Goal: Information Seeking & Learning: Learn about a topic

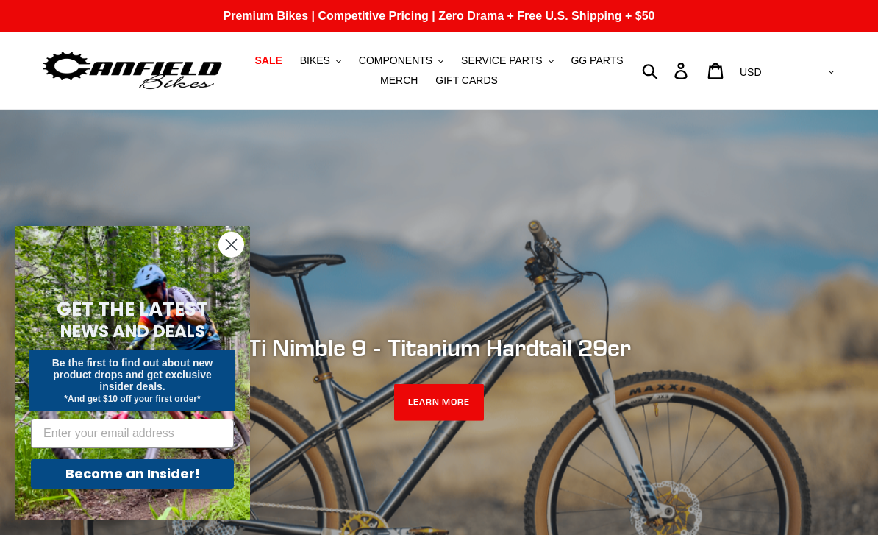
click at [325, 56] on span "BIKES" at bounding box center [315, 60] width 30 height 13
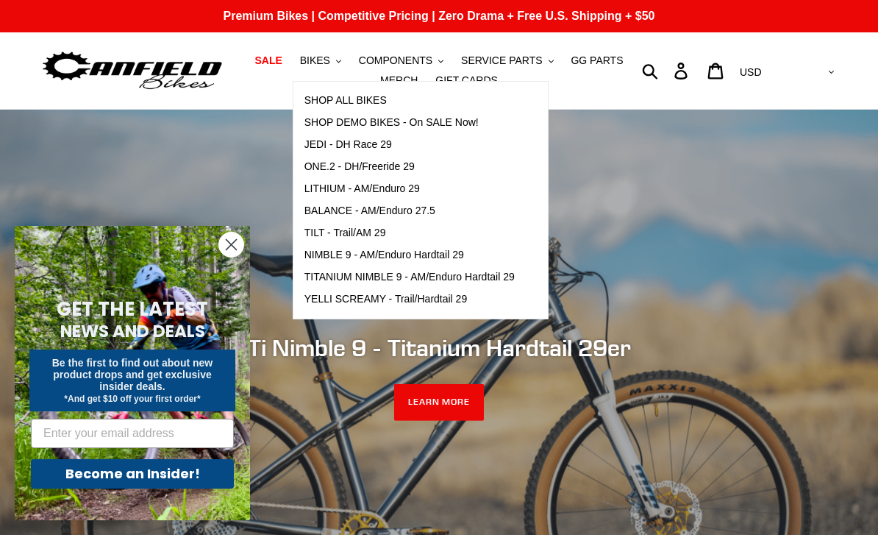
click at [330, 101] on span "SHOP ALL BIKES" at bounding box center [345, 100] width 82 height 13
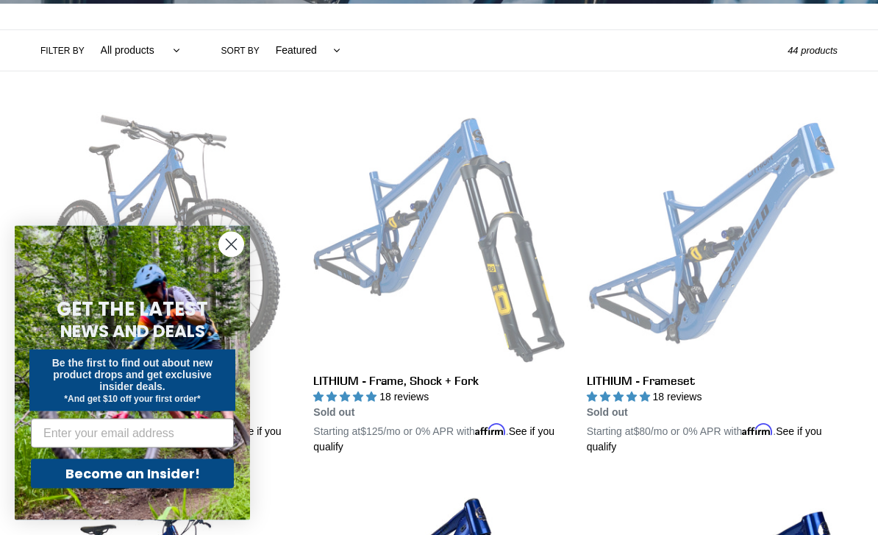
scroll to position [327, 0]
click at [238, 257] on circle "Close dialog" at bounding box center [231, 244] width 24 height 24
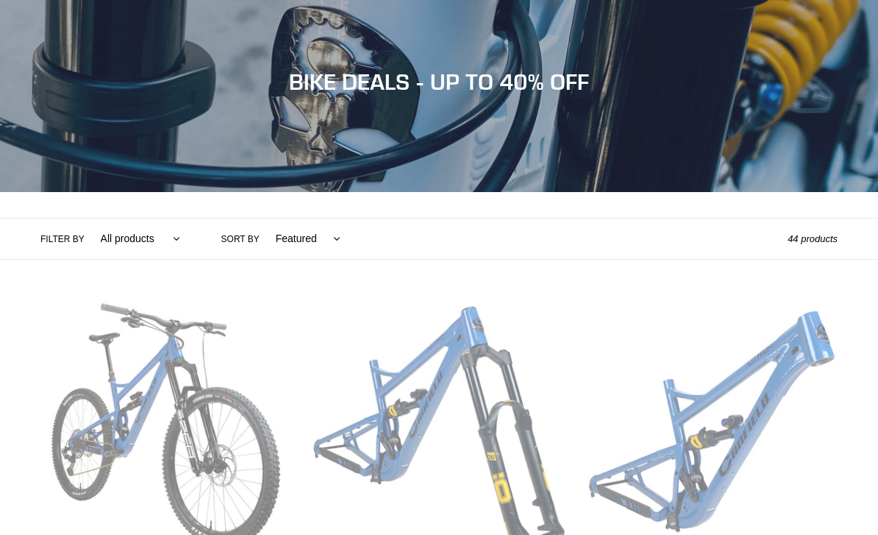
scroll to position [190, 0]
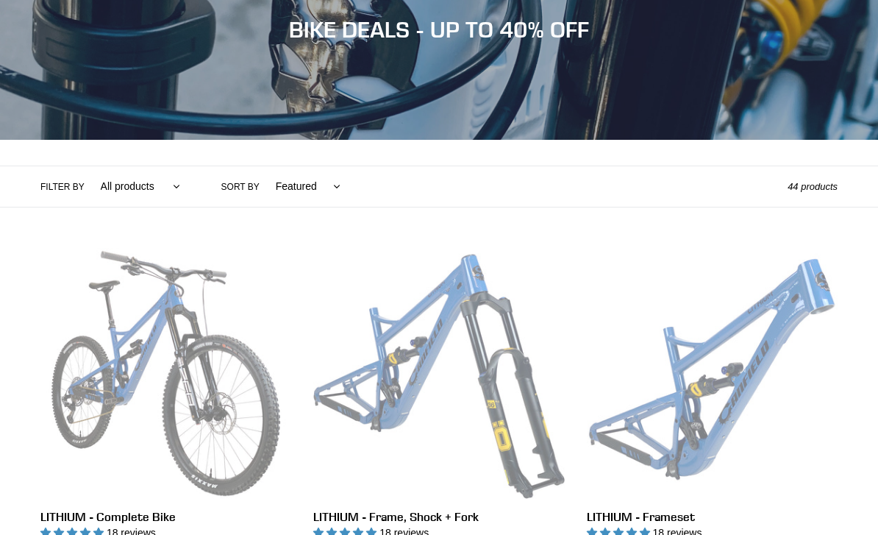
click at [143, 189] on select "All products 275 29er balance BFCM23 BFCM24 CBF DEMO BIKE Downhill Enduro Full …" at bounding box center [137, 186] width 99 height 40
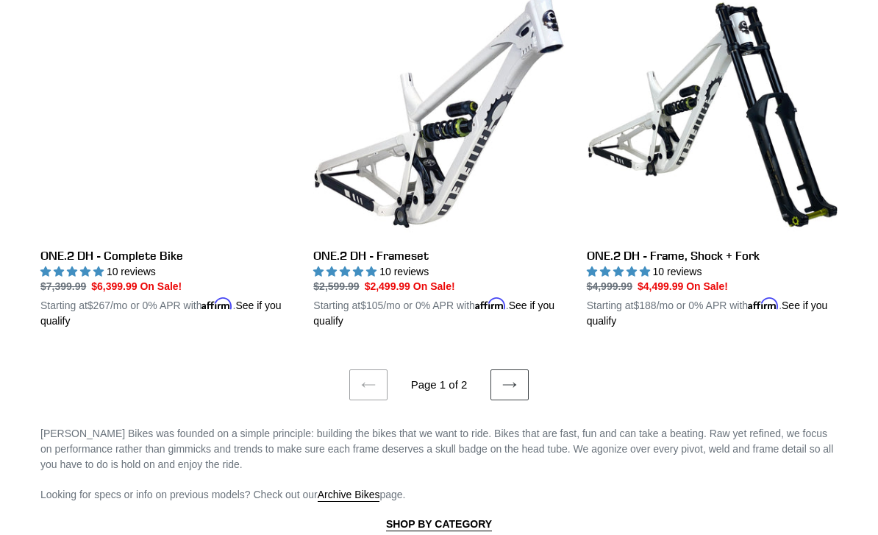
scroll to position [3045, 0]
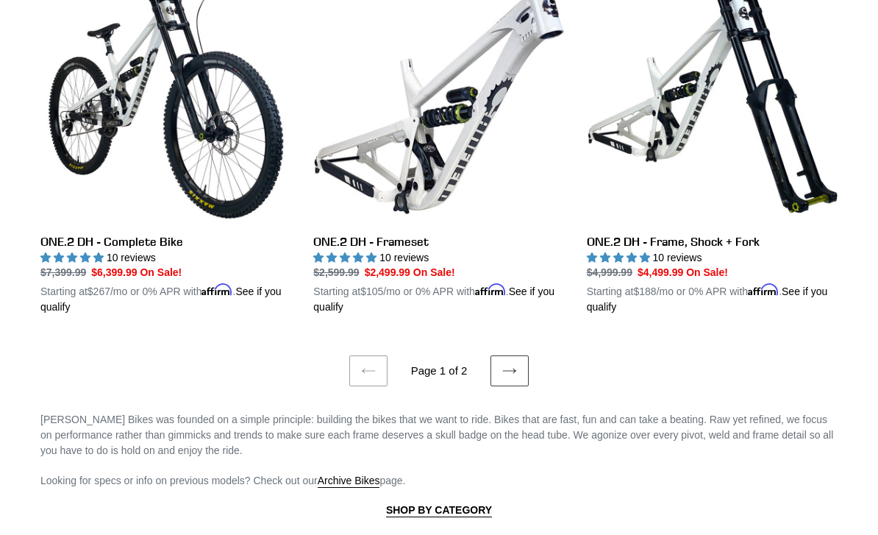
click at [526, 358] on link "Next page" at bounding box center [510, 370] width 38 height 31
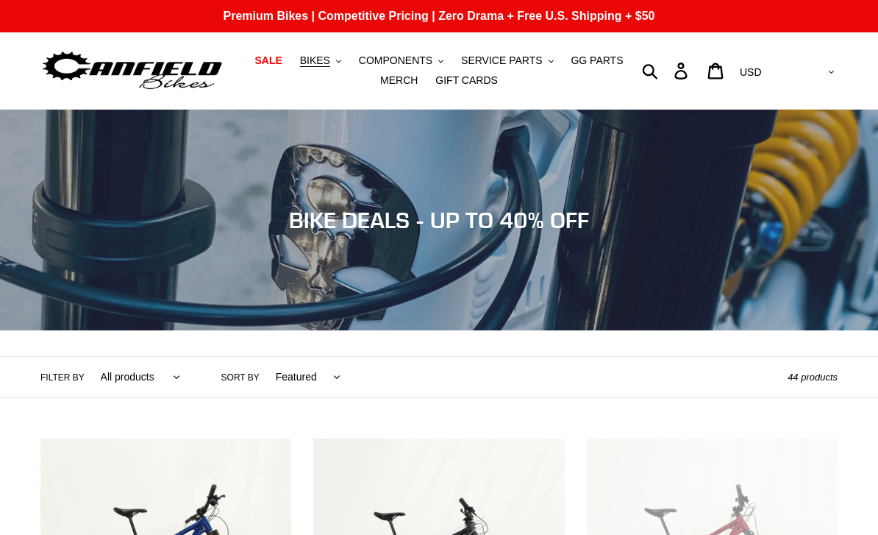
click at [315, 58] on span "BIKES" at bounding box center [315, 60] width 30 height 13
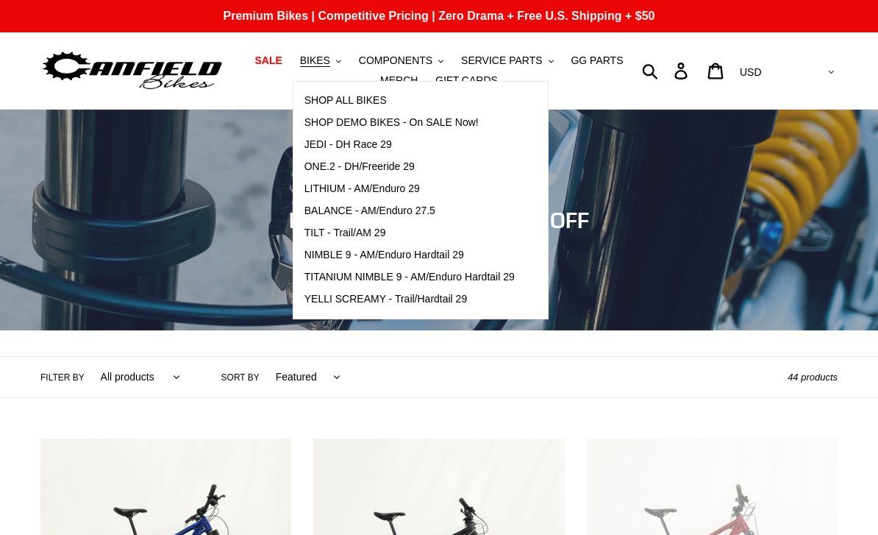
click at [332, 165] on span "ONE.2 - DH/Freeride 29" at bounding box center [359, 166] width 110 height 13
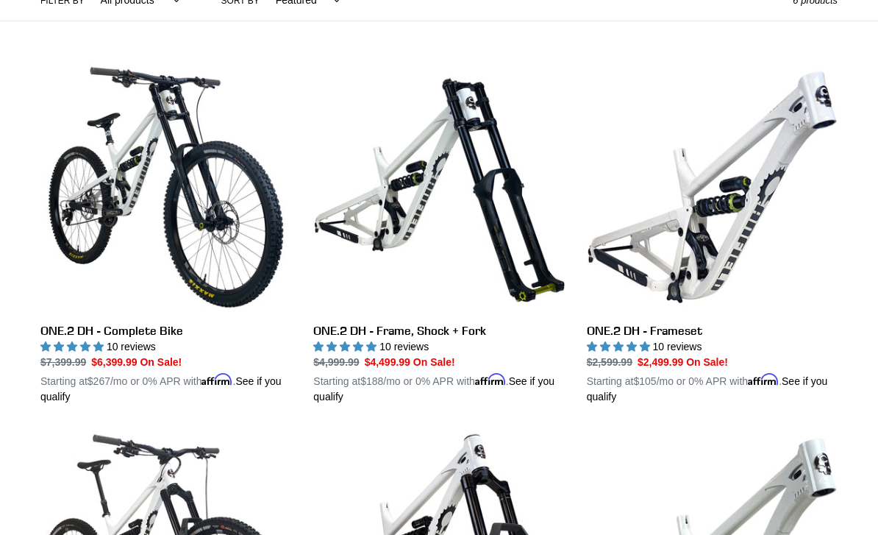
scroll to position [377, 0]
click at [113, 201] on link "ONE.2 DH - Complete Bike" at bounding box center [165, 233] width 251 height 343
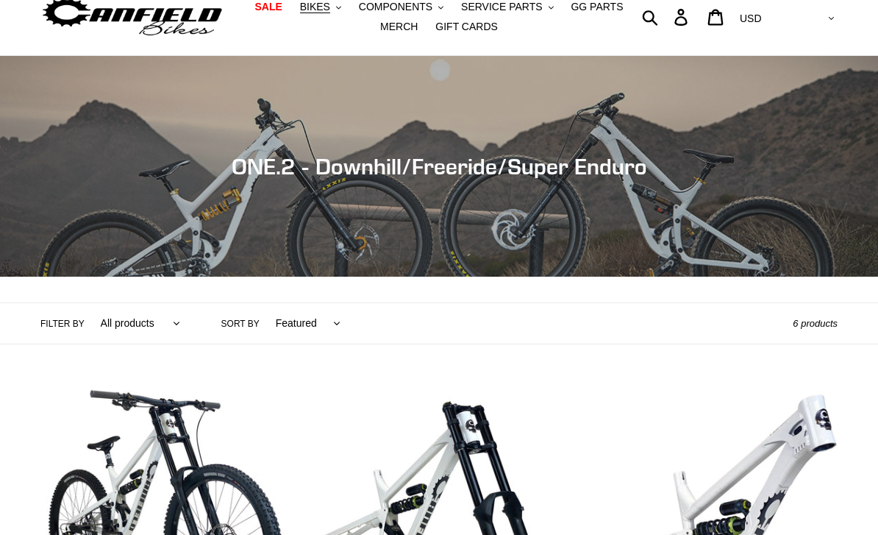
scroll to position [0, 0]
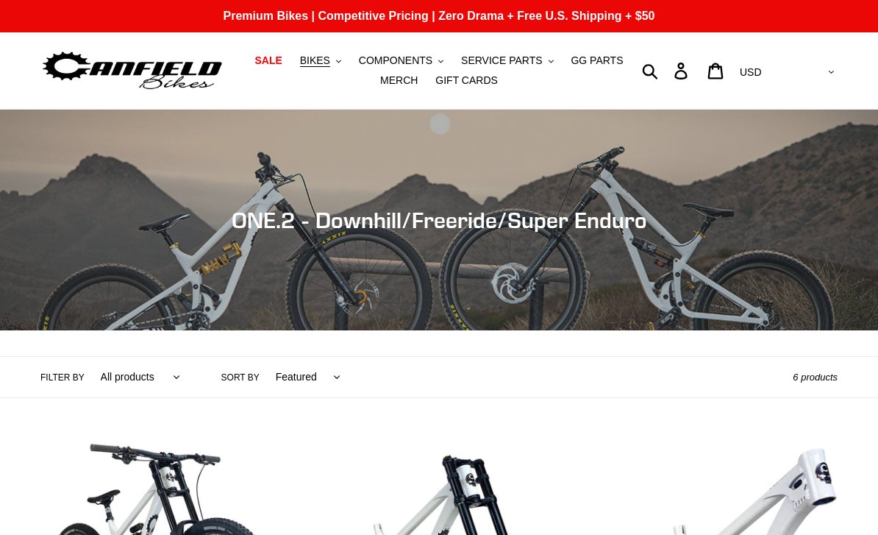
click at [324, 70] on button "BIKES .cls-1{fill:#231f20}" at bounding box center [321, 61] width 56 height 20
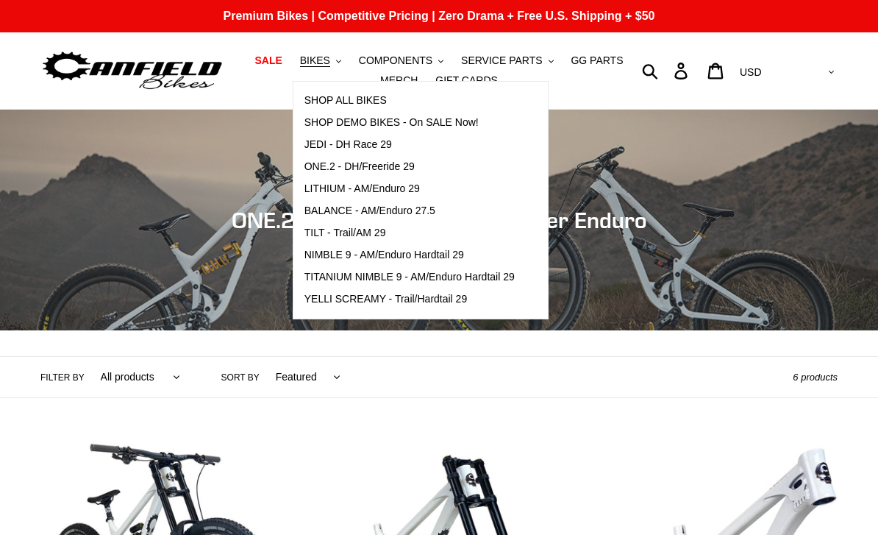
click at [410, 212] on span "BALANCE - AM/Enduro 27.5" at bounding box center [369, 210] width 131 height 13
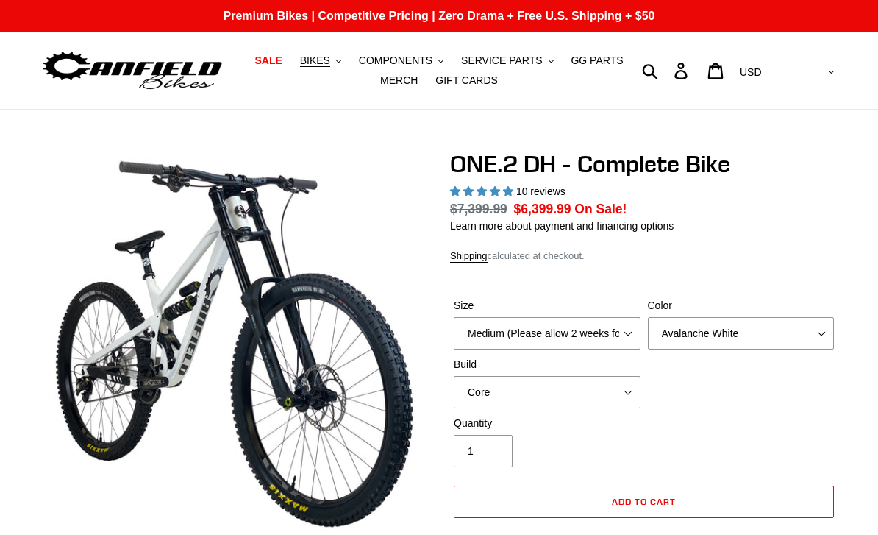
select select "highest-rating"
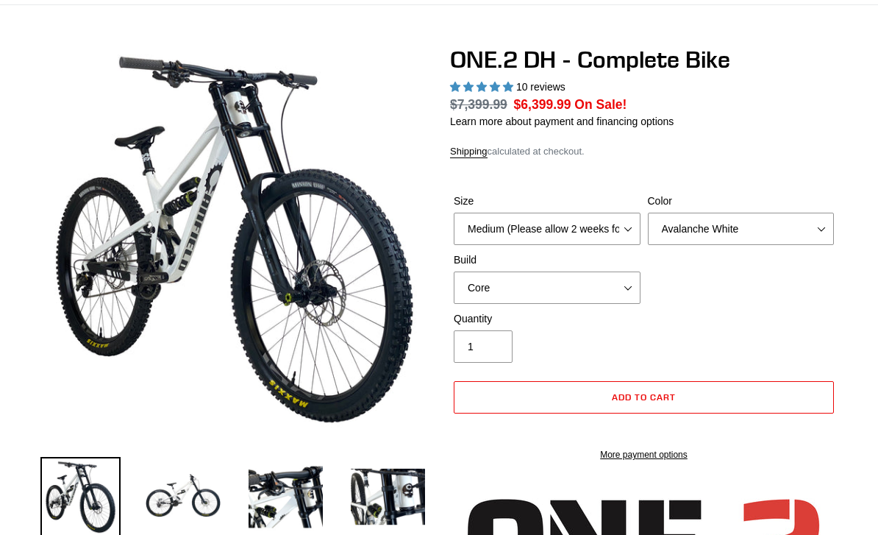
scroll to position [104, 0]
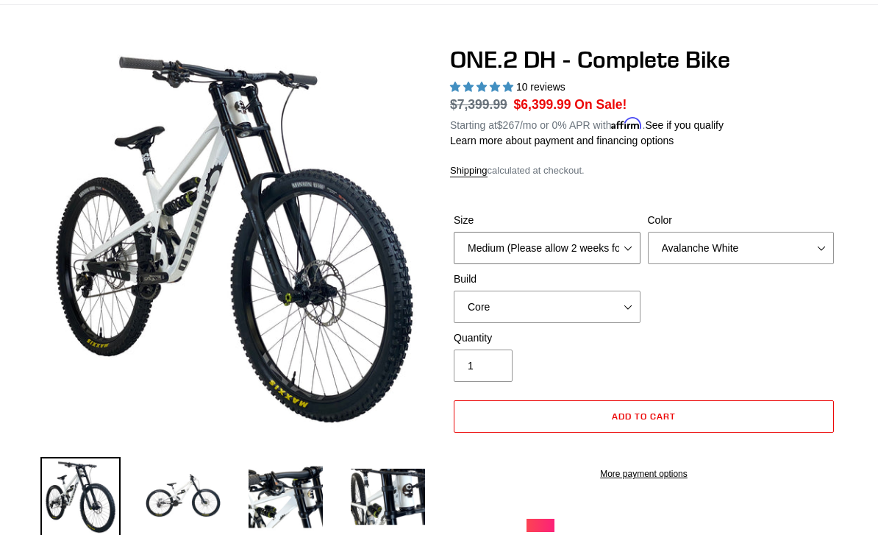
click at [621, 244] on select "Medium (Please allow 2 weeks for delivery) Large (Sold Out)" at bounding box center [547, 248] width 187 height 32
click at [772, 257] on select "Avalanche White Bentonite Grey" at bounding box center [741, 248] width 187 height 32
click at [611, 302] on select "Core Pro" at bounding box center [547, 307] width 187 height 32
click at [619, 299] on select "Core Pro" at bounding box center [547, 307] width 187 height 32
select select "Pro"
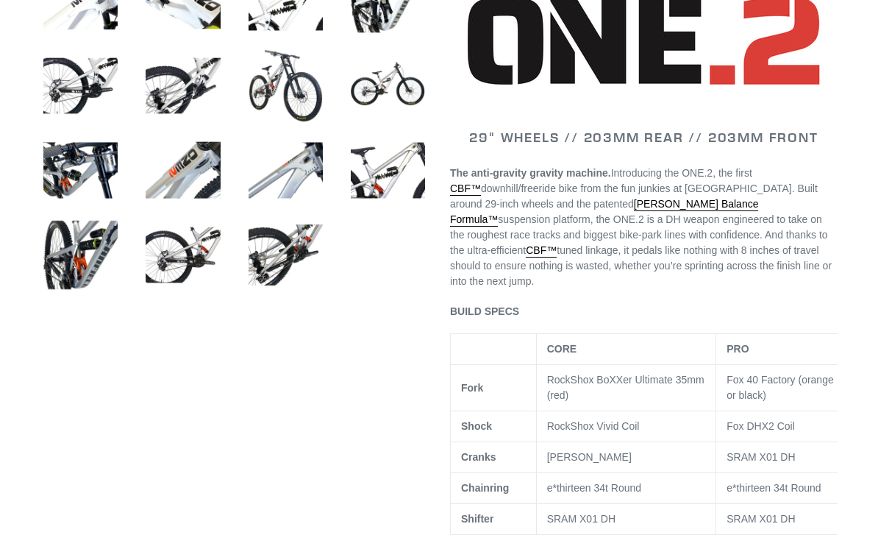
scroll to position [663, 0]
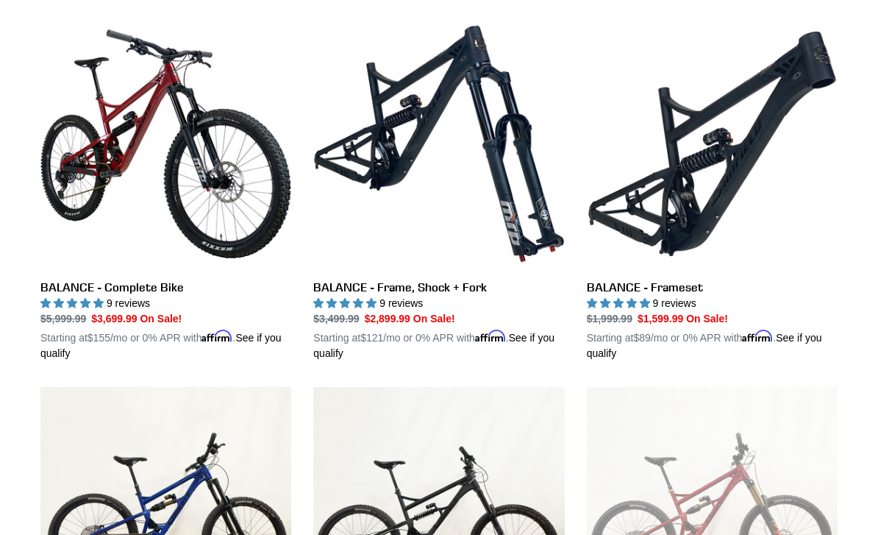
scroll to position [421, 0]
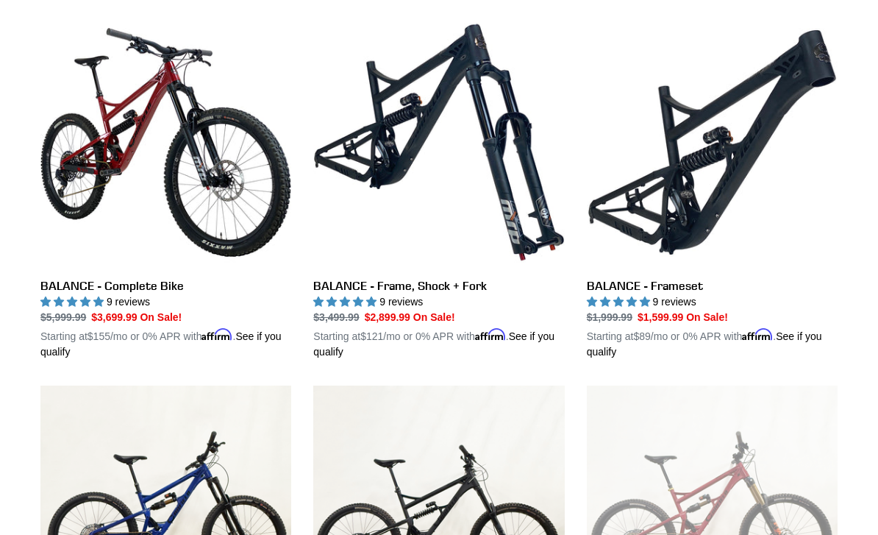
click at [103, 163] on link "BALANCE - Complete Bike" at bounding box center [165, 188] width 251 height 343
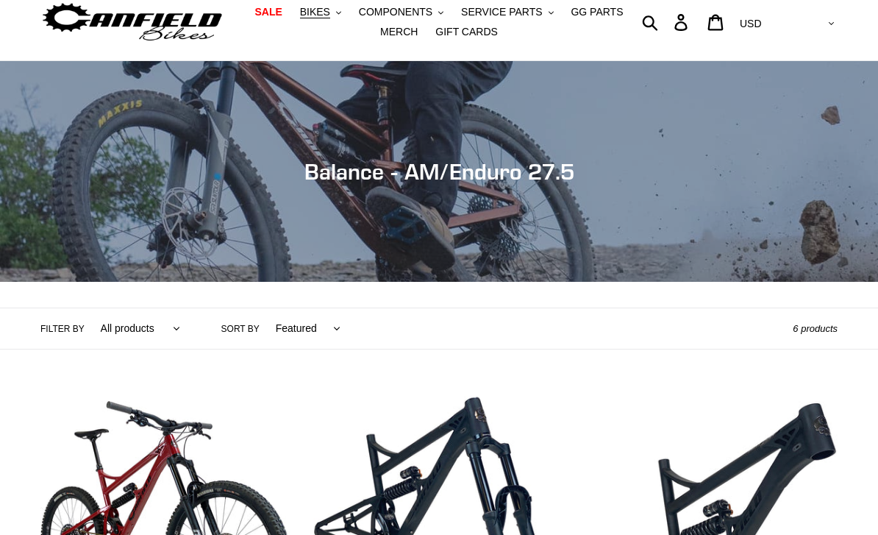
scroll to position [0, 0]
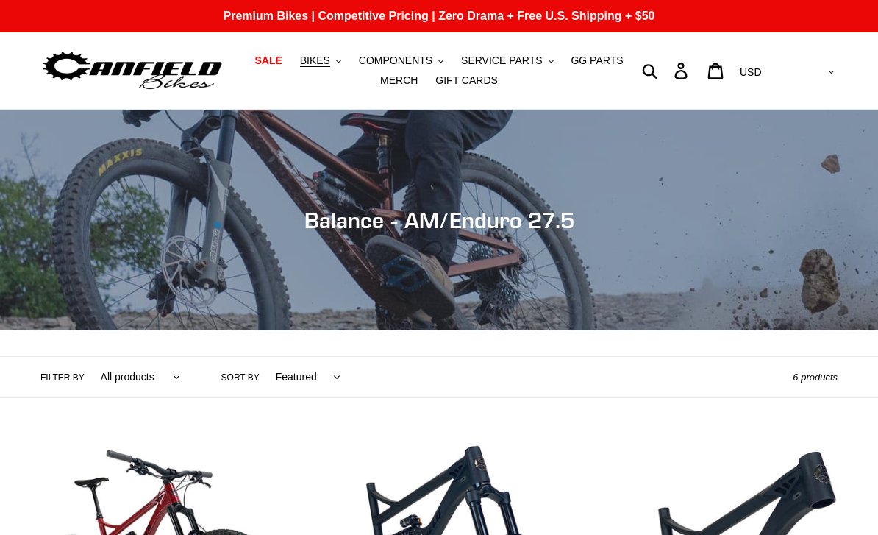
click at [316, 59] on span "BIKES" at bounding box center [315, 60] width 30 height 13
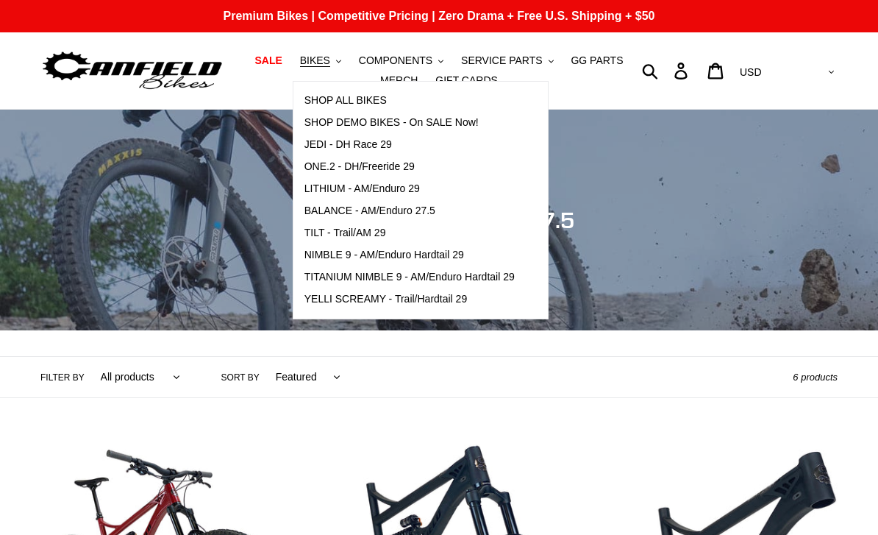
click at [358, 232] on span "TILT - Trail/AM 29" at bounding box center [345, 233] width 82 height 13
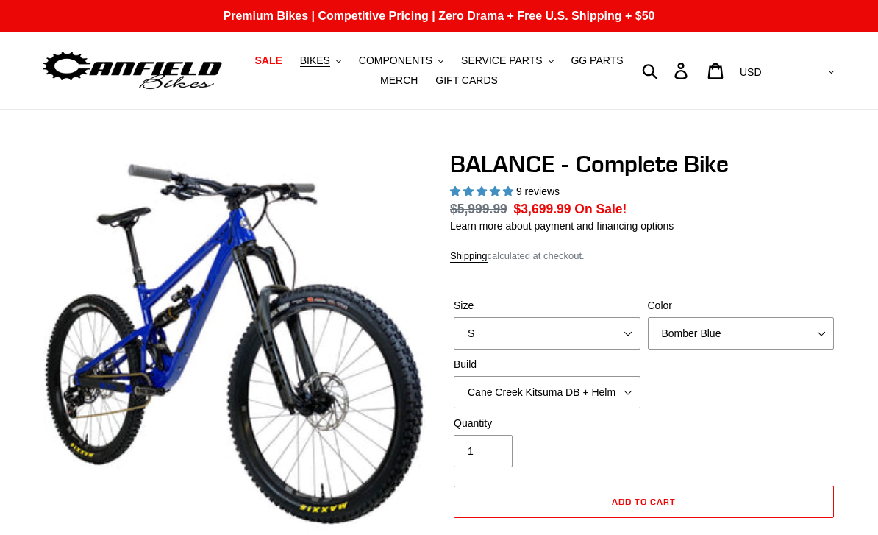
select select "highest-rating"
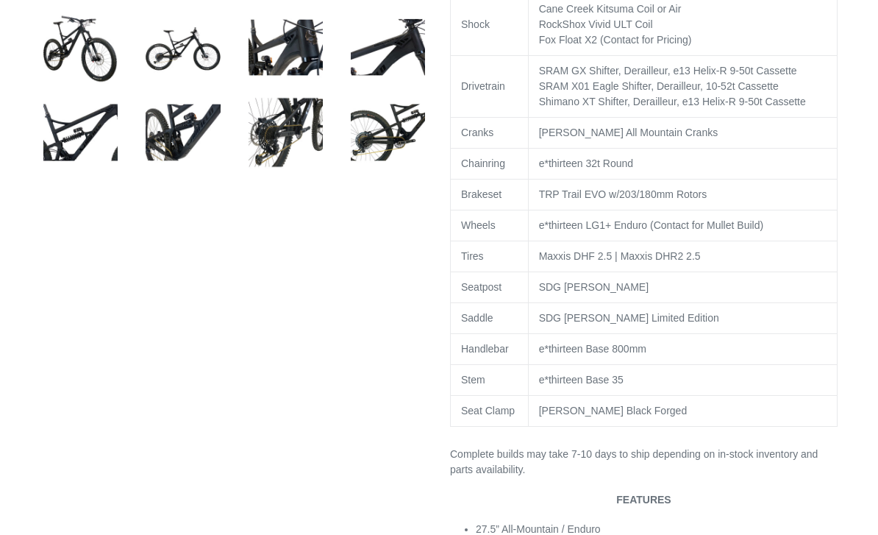
scroll to position [863, 0]
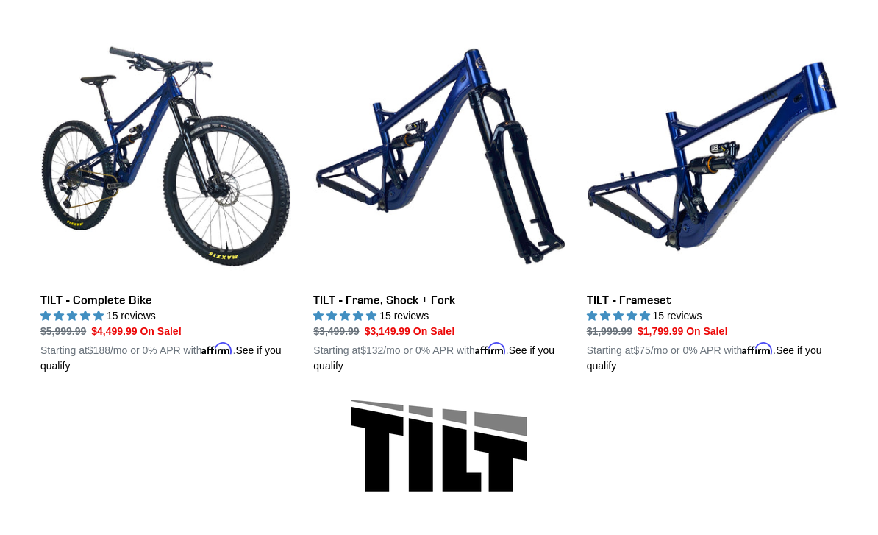
scroll to position [407, 0]
click at [112, 146] on link "TILT - Complete Bike" at bounding box center [165, 202] width 251 height 343
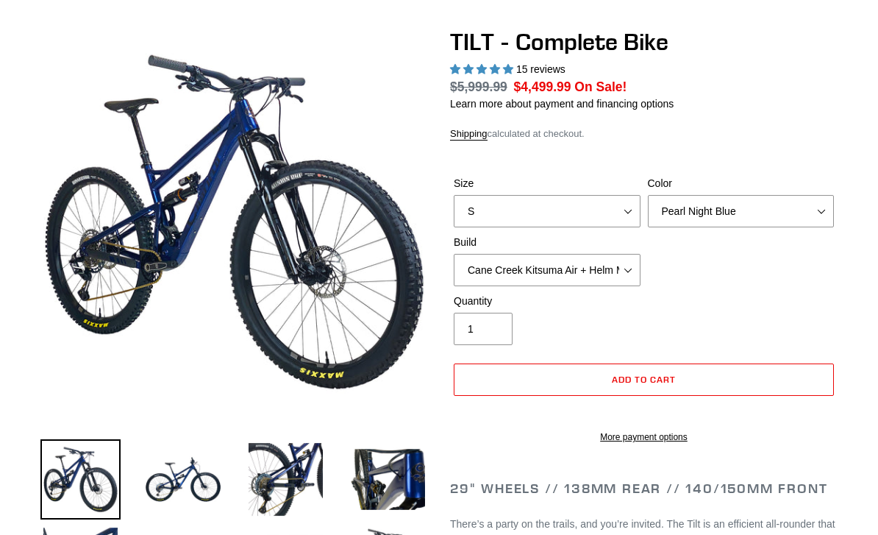
select select "highest-rating"
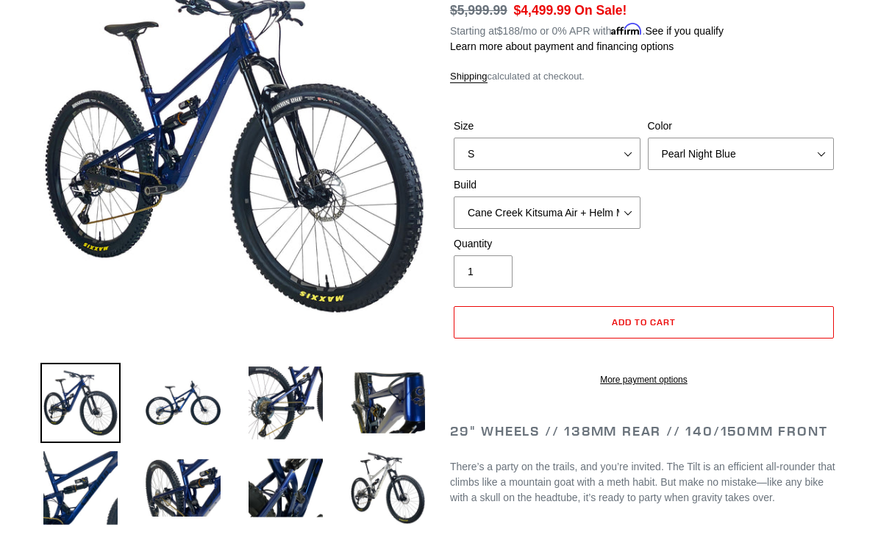
scroll to position [200, 0]
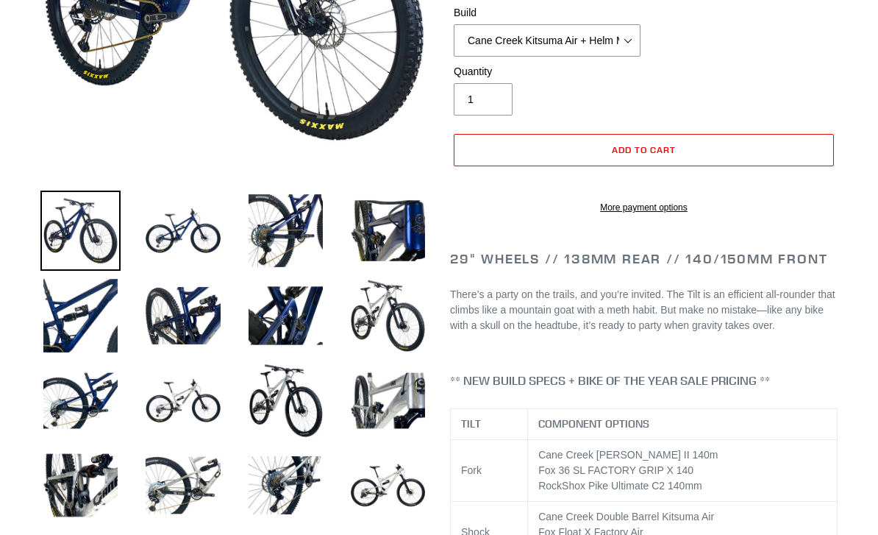
click at [178, 214] on img at bounding box center [183, 230] width 80 height 80
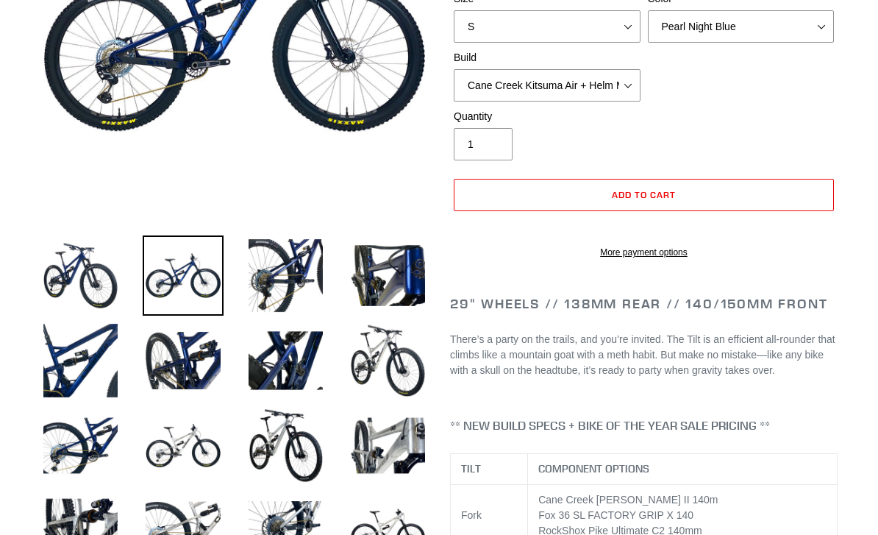
scroll to position [369, 0]
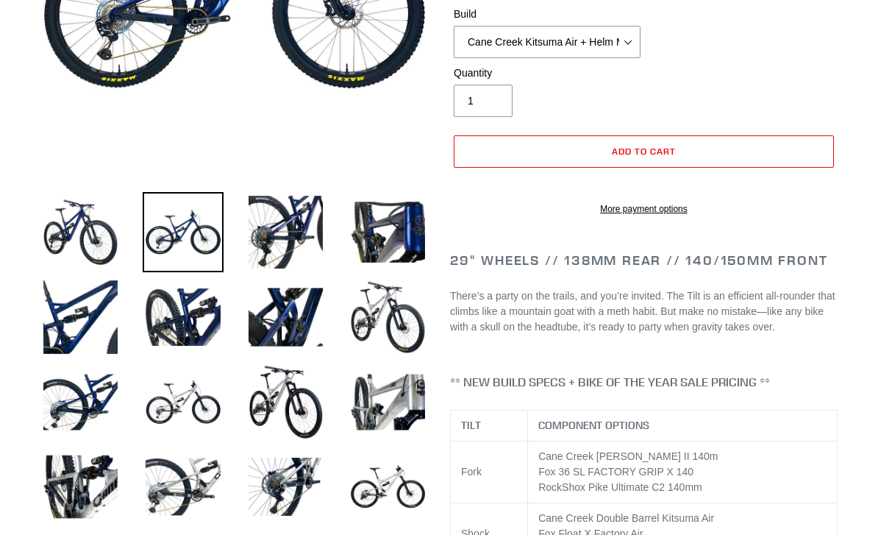
click at [272, 315] on img at bounding box center [286, 317] width 80 height 80
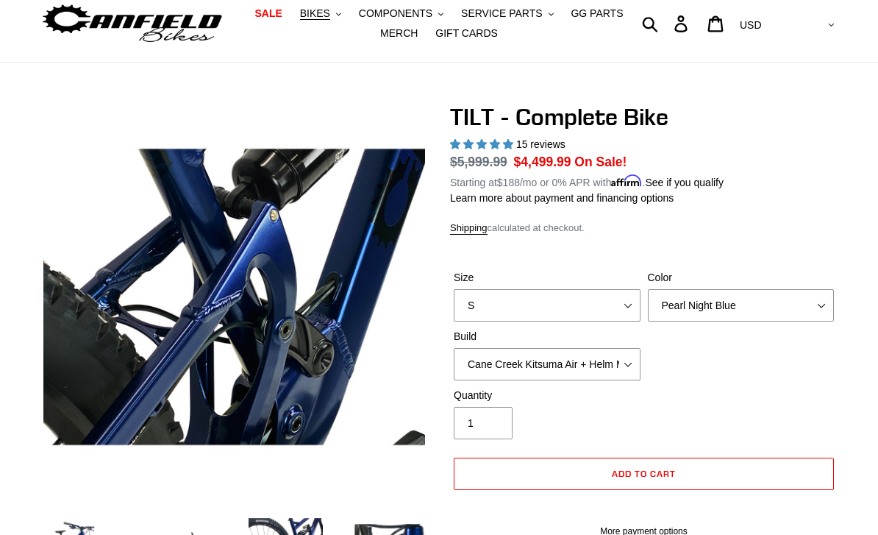
scroll to position [0, 0]
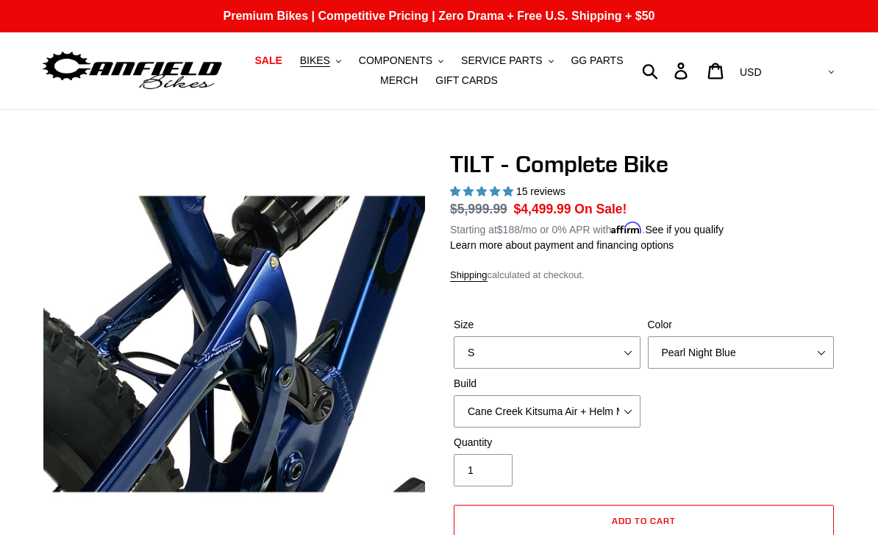
click at [132, 71] on img at bounding box center [132, 71] width 184 height 46
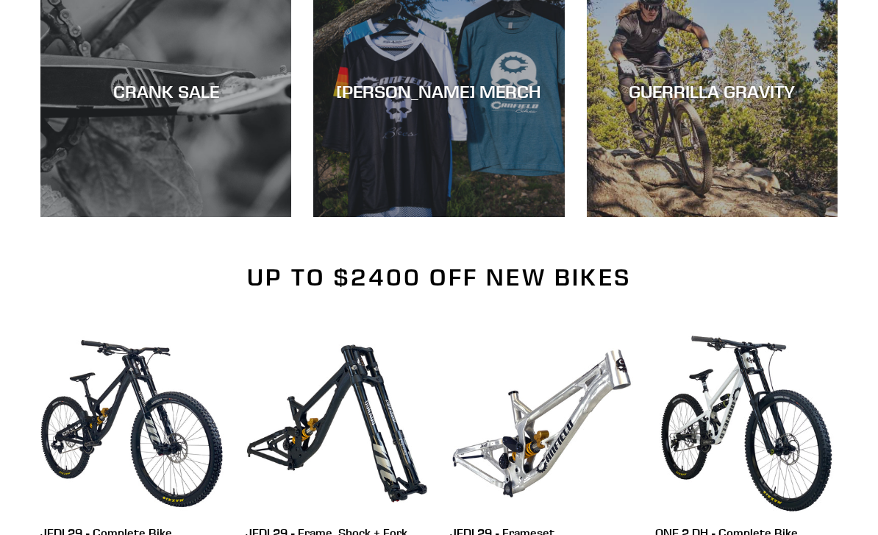
scroll to position [1265, 0]
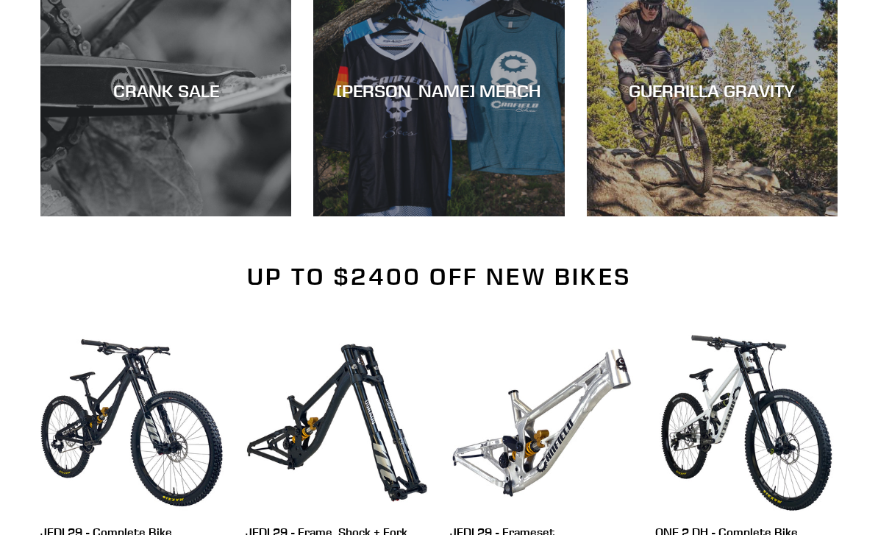
click at [383, 217] on div "[PERSON_NAME] MERCH" at bounding box center [438, 217] width 251 height 0
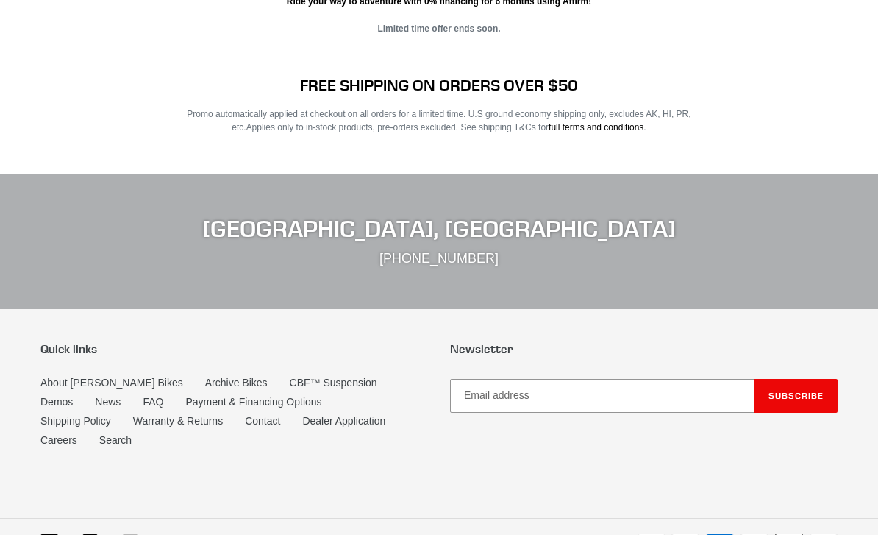
scroll to position [2979, 0]
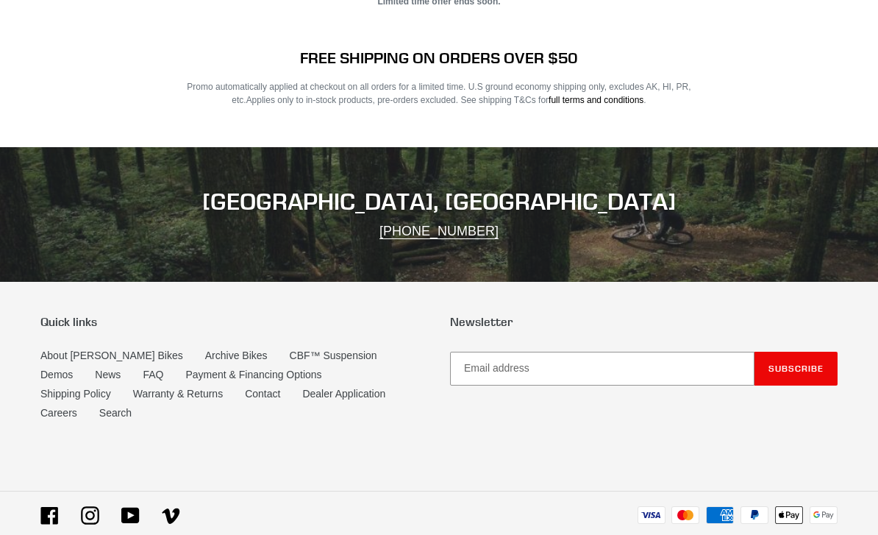
click at [290, 361] on link "CBF™ Suspension" at bounding box center [334, 355] width 88 height 12
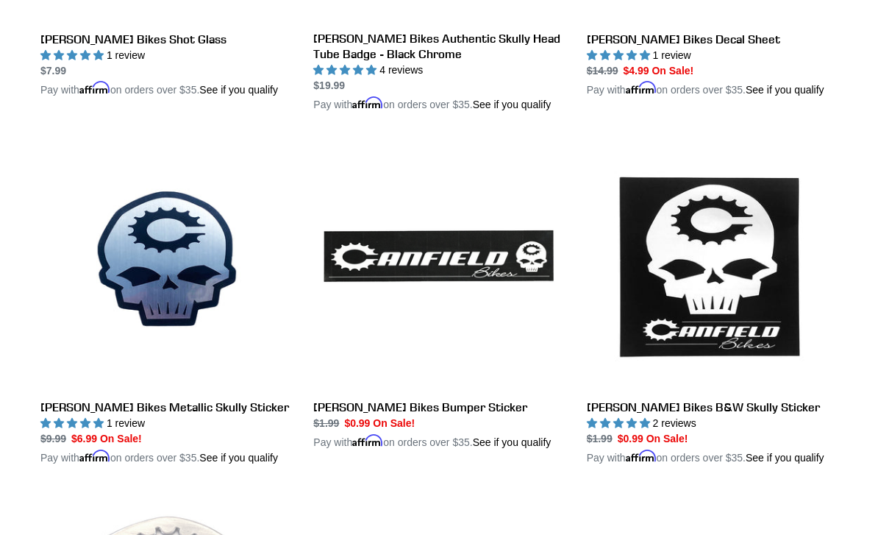
scroll to position [1419, 0]
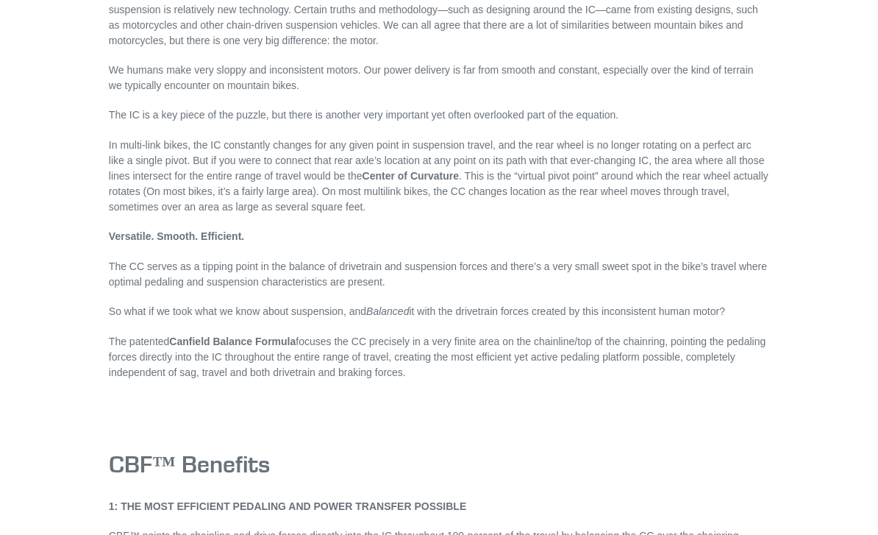
scroll to position [1569, 0]
